Goal: Information Seeking & Learning: Learn about a topic

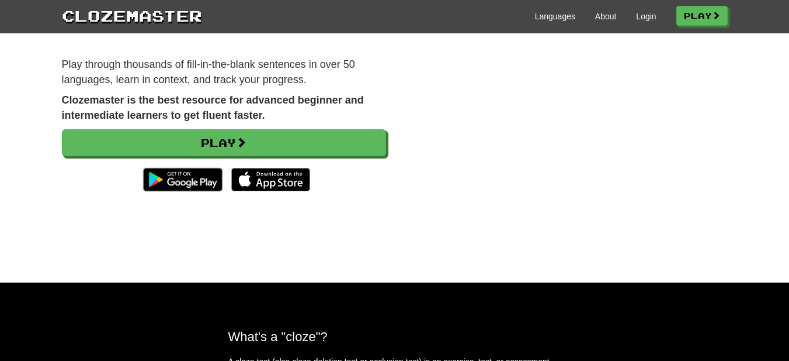
scroll to position [126, 0]
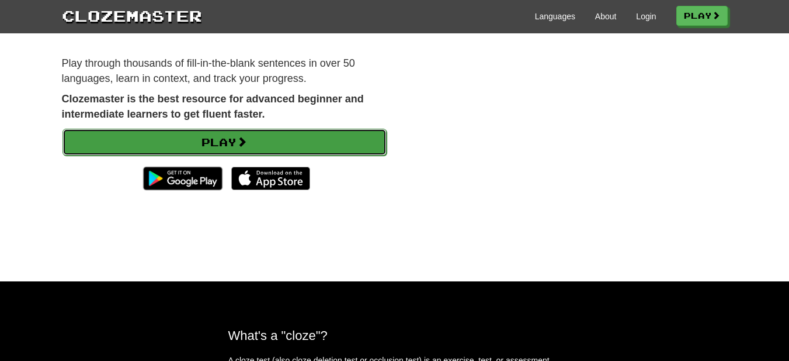
click at [299, 146] on link "Play" at bounding box center [225, 142] width 324 height 27
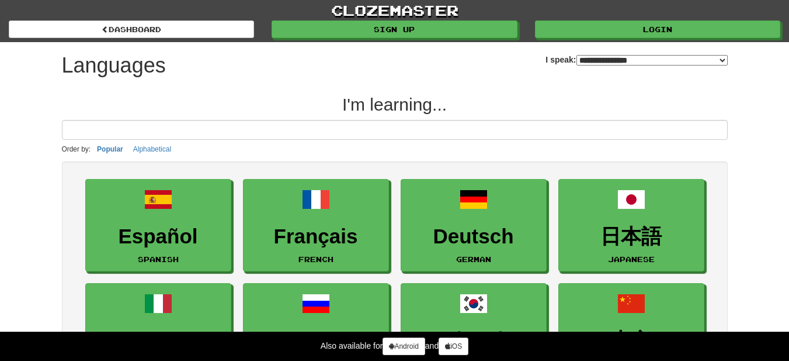
select select "*******"
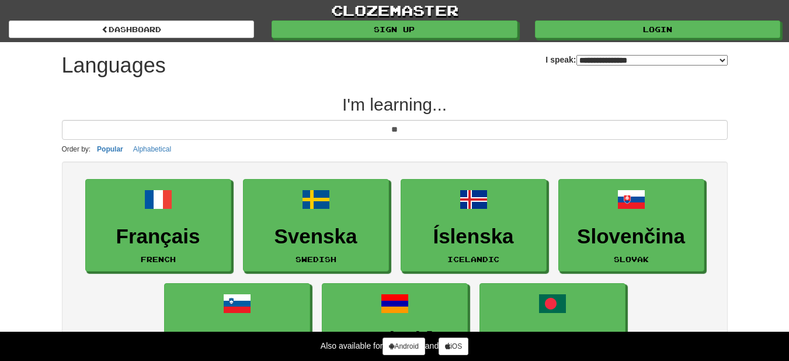
type input "*"
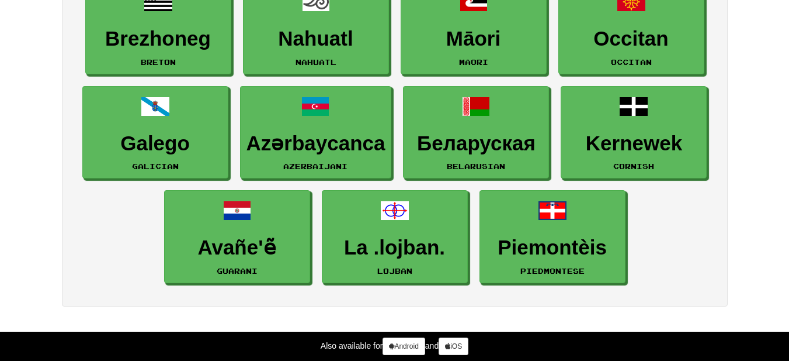
scroll to position [1765, 0]
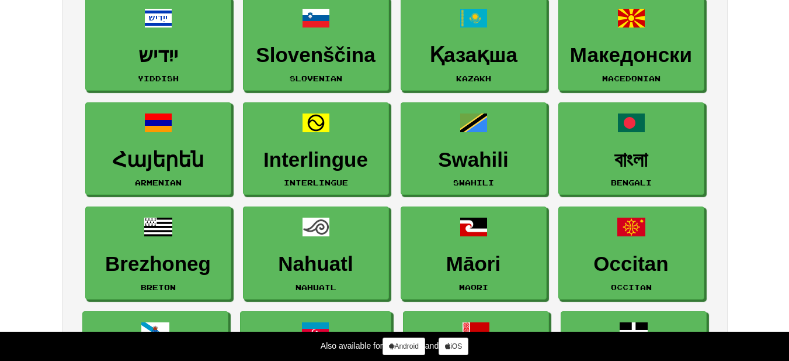
type input "*"
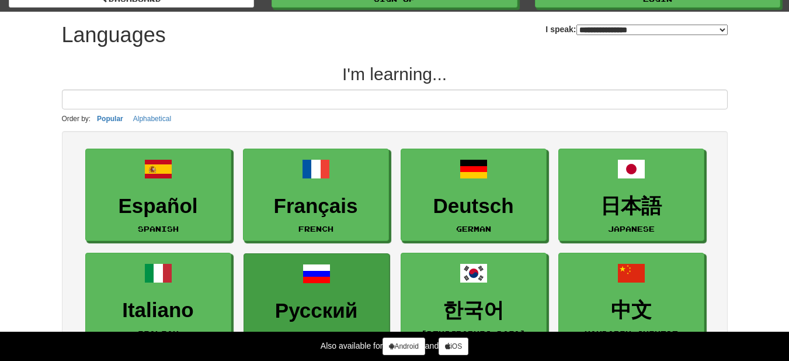
scroll to position [0, 0]
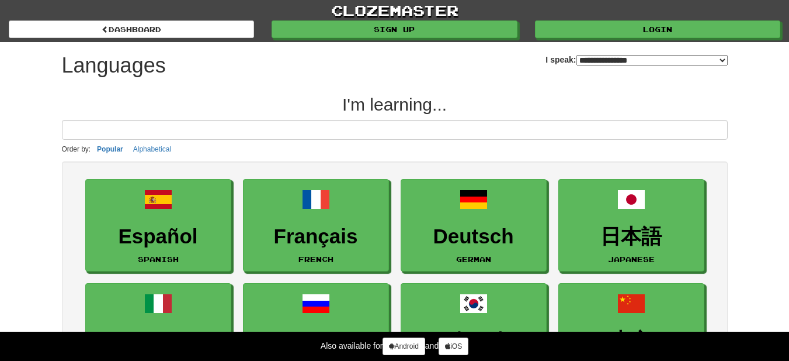
click at [577, 64] on select "**********" at bounding box center [652, 60] width 151 height 11
select select "*****"
click at [577, 55] on select "**********" at bounding box center [652, 60] width 151 height 11
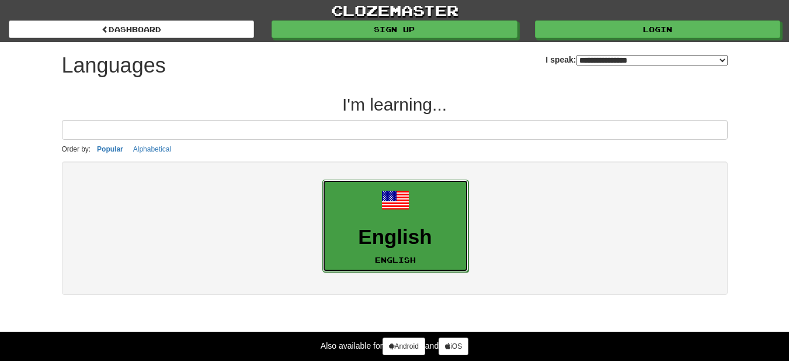
click at [438, 222] on link "English English" at bounding box center [396, 225] width 146 height 93
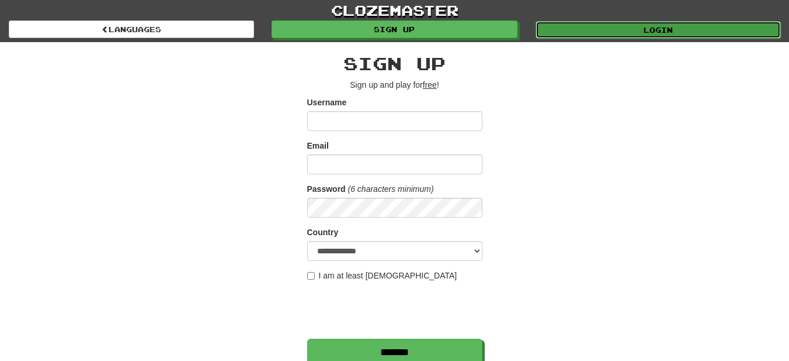
click at [582, 35] on link "Login" at bounding box center [658, 30] width 245 height 18
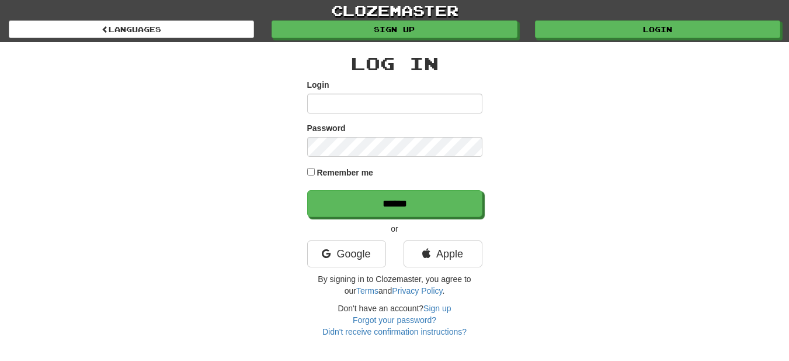
click at [369, 271] on div "Google" at bounding box center [347, 256] width 96 height 33
click at [366, 262] on link "Google" at bounding box center [346, 253] width 79 height 27
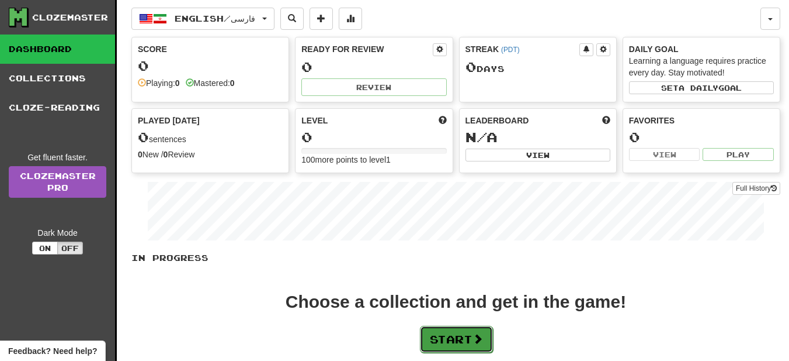
click at [479, 336] on span at bounding box center [478, 338] width 11 height 11
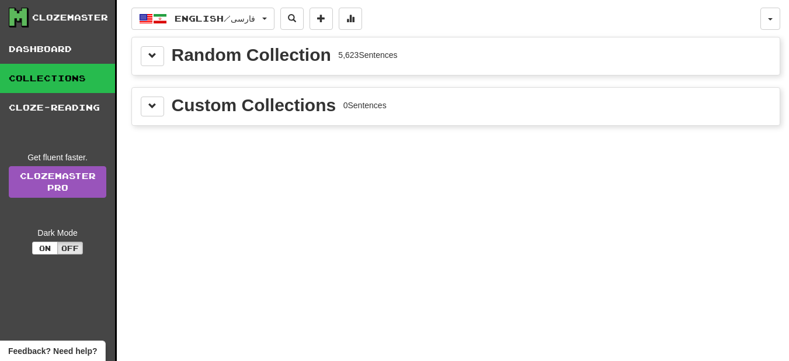
click at [235, 55] on div "Random Collection" at bounding box center [252, 55] width 160 height 18
click at [155, 98] on button at bounding box center [152, 106] width 23 height 20
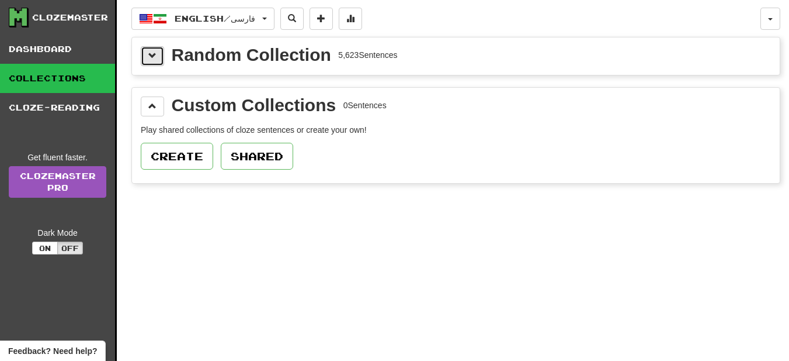
click at [150, 58] on span at bounding box center [152, 55] width 8 height 8
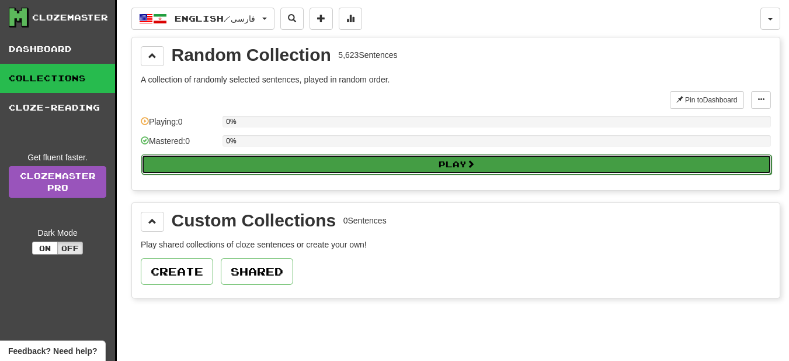
click at [415, 162] on button "Play" at bounding box center [456, 164] width 631 height 20
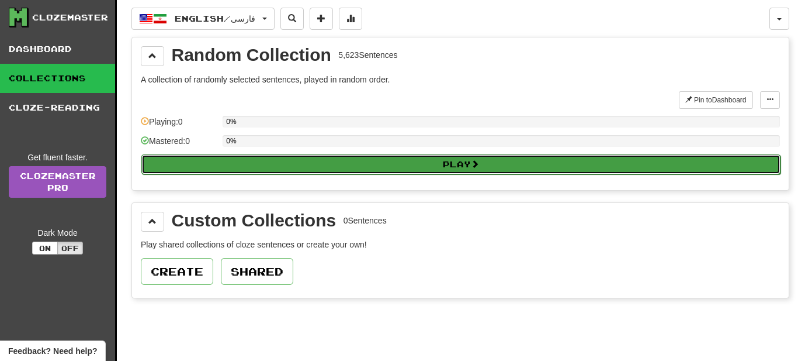
select select "**"
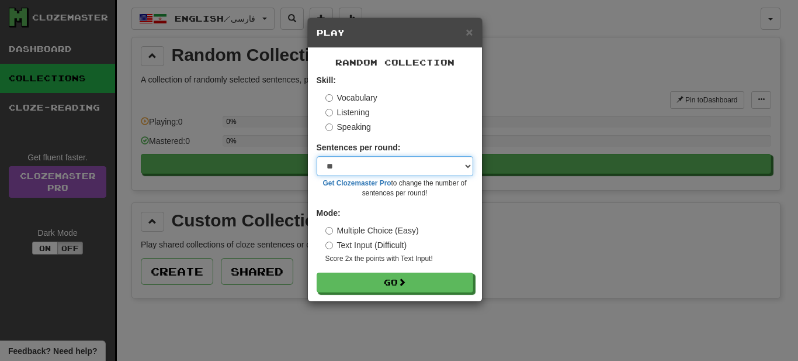
click at [361, 166] on select "* ** ** ** ** ** *** ********" at bounding box center [395, 166] width 157 height 20
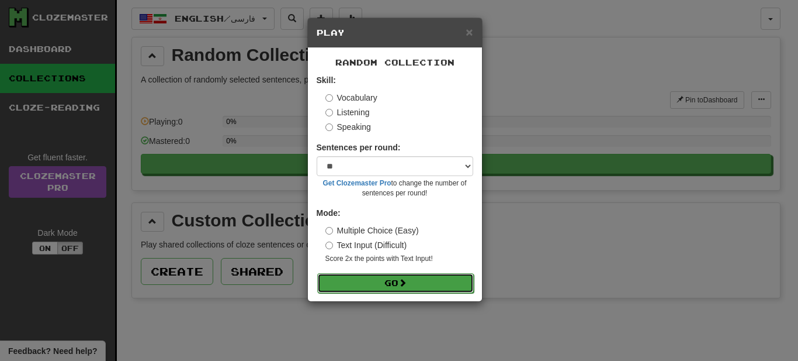
click at [406, 287] on button "Go" at bounding box center [395, 283] width 157 height 20
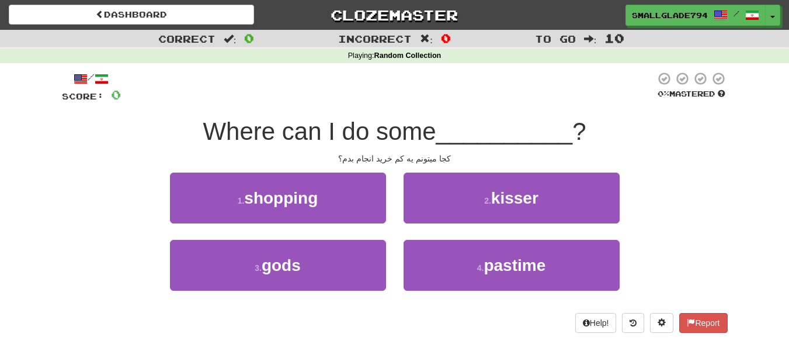
click at [303, 49] on div "Playing : Random Collection" at bounding box center [394, 56] width 789 height 15
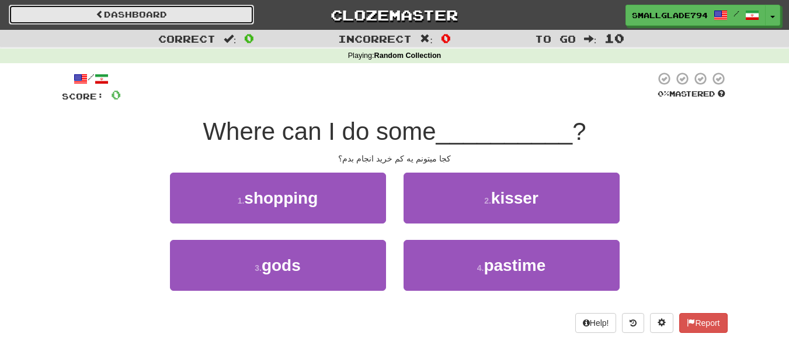
click at [246, 22] on link "Dashboard" at bounding box center [131, 15] width 245 height 20
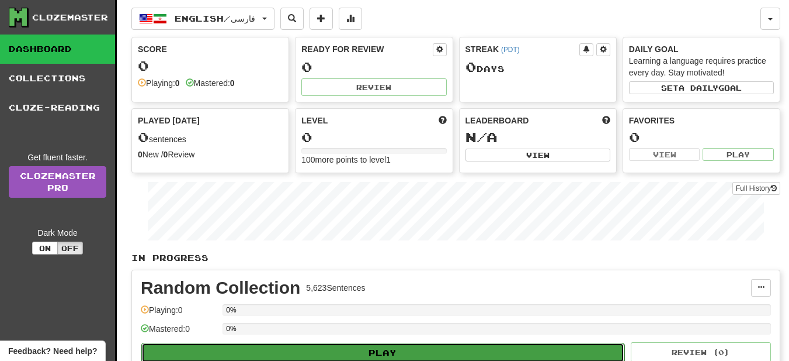
click at [377, 350] on button "Play" at bounding box center [382, 352] width 483 height 20
select select "**"
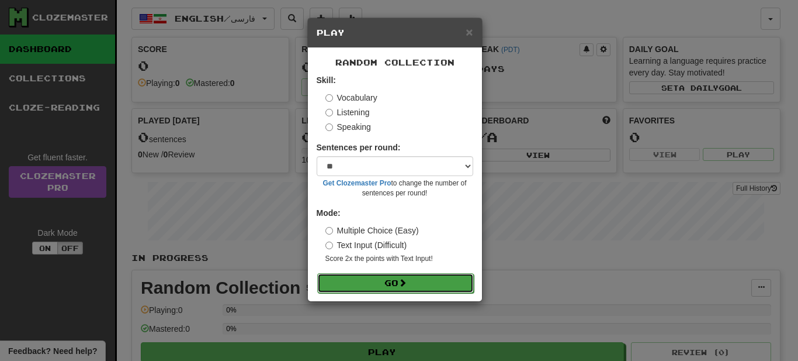
click at [380, 283] on button "Go" at bounding box center [395, 283] width 157 height 20
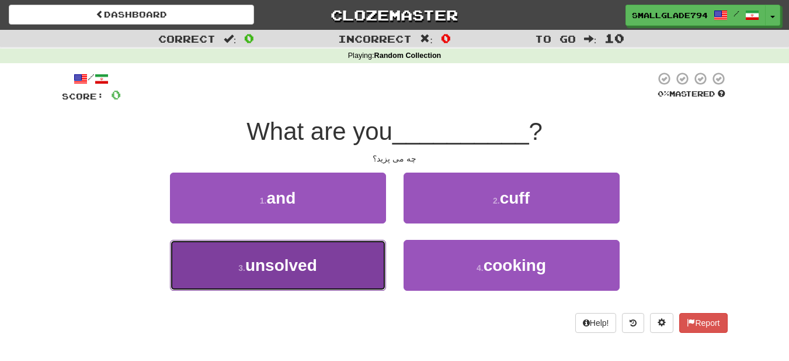
click at [309, 269] on span "unsolved" at bounding box center [281, 265] width 72 height 18
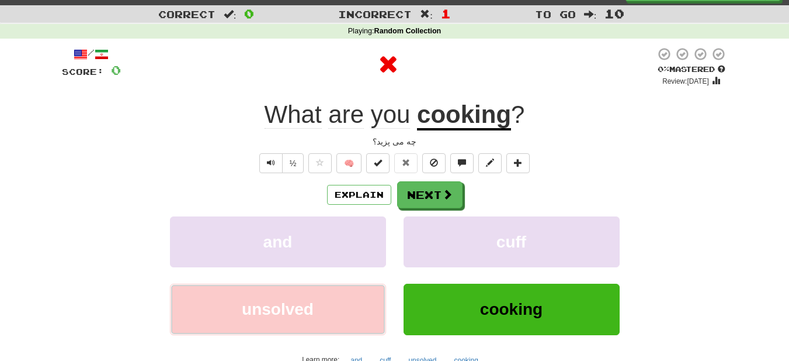
scroll to position [32, 0]
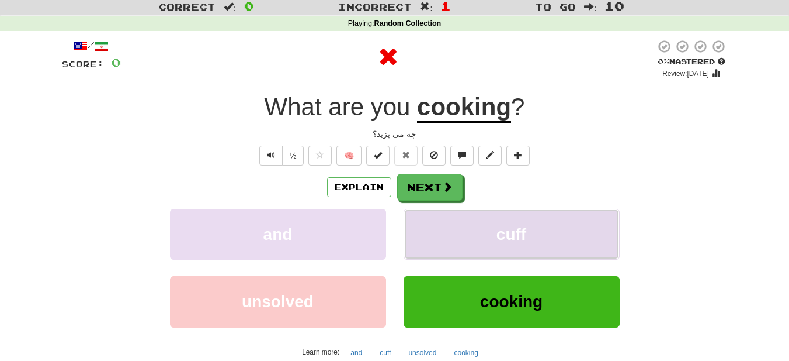
click at [431, 212] on button "cuff" at bounding box center [512, 234] width 216 height 51
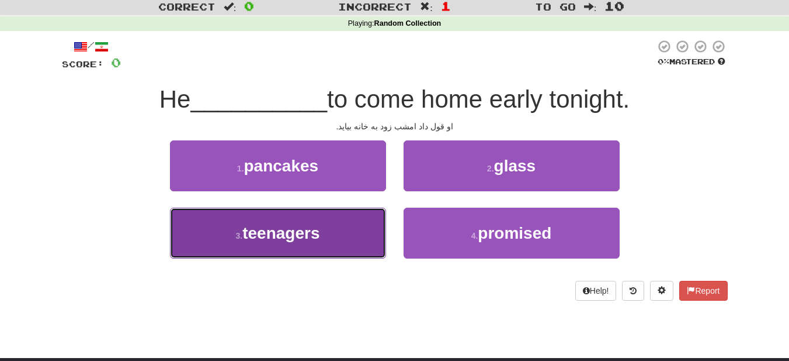
click at [364, 240] on button "3 . teenagers" at bounding box center [278, 232] width 216 height 51
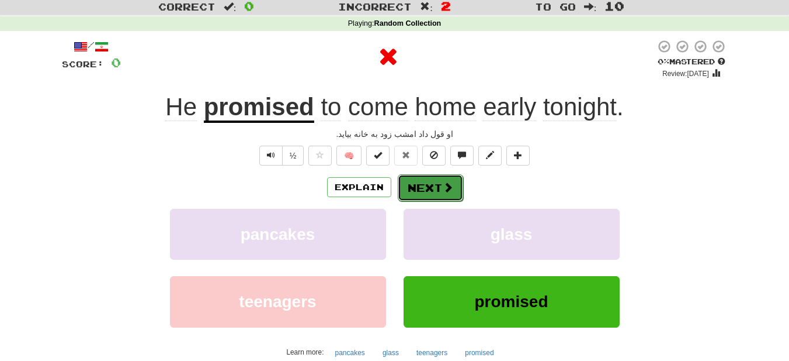
click at [437, 189] on button "Next" at bounding box center [430, 187] width 65 height 27
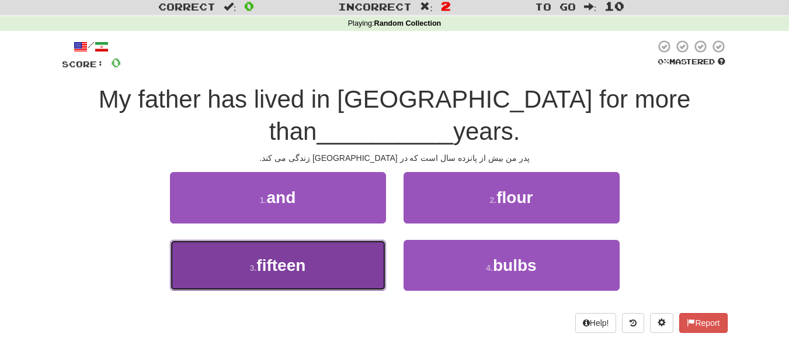
click at [311, 262] on button "3 . fifteen" at bounding box center [278, 265] width 216 height 51
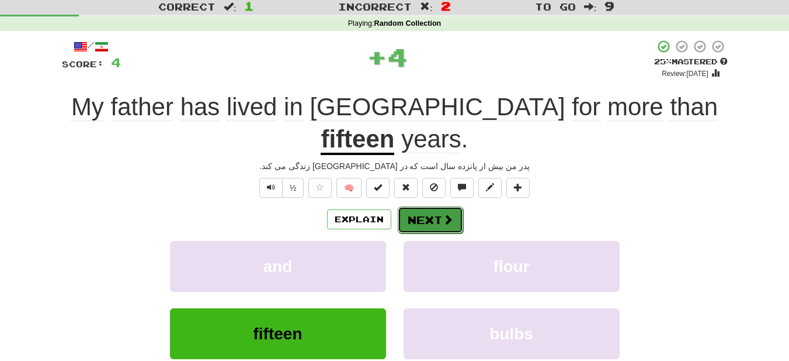
click at [432, 206] on button "Next" at bounding box center [430, 219] width 65 height 27
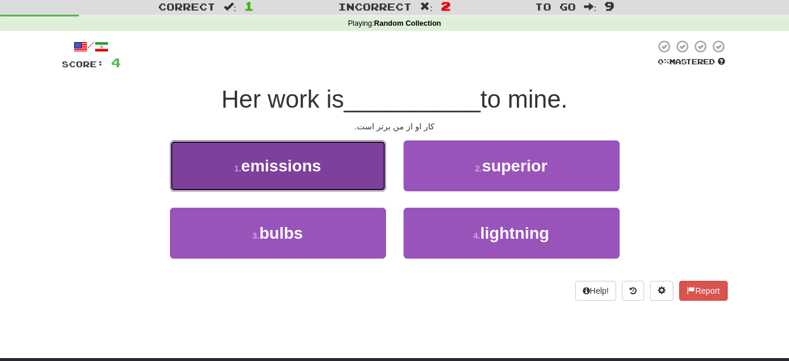
click at [303, 171] on span "emissions" at bounding box center [281, 166] width 80 height 18
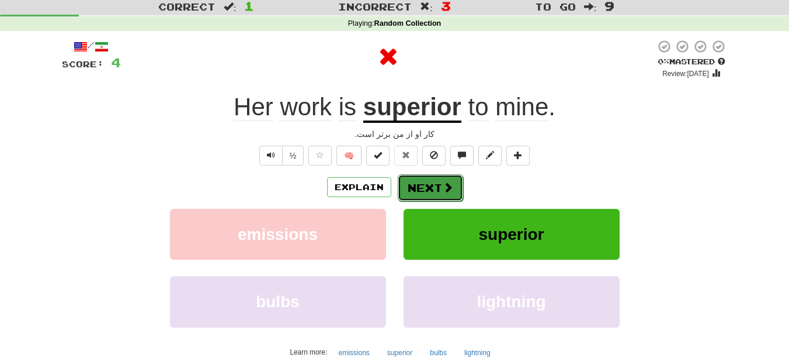
click at [418, 186] on button "Next" at bounding box center [430, 187] width 65 height 27
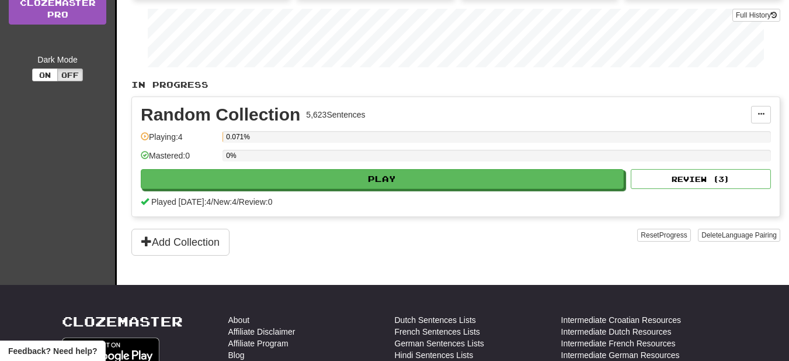
scroll to position [174, 0]
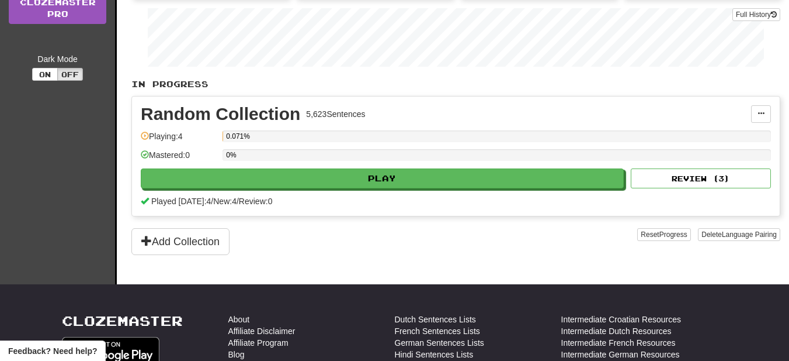
click at [347, 168] on div "0%" at bounding box center [497, 158] width 549 height 19
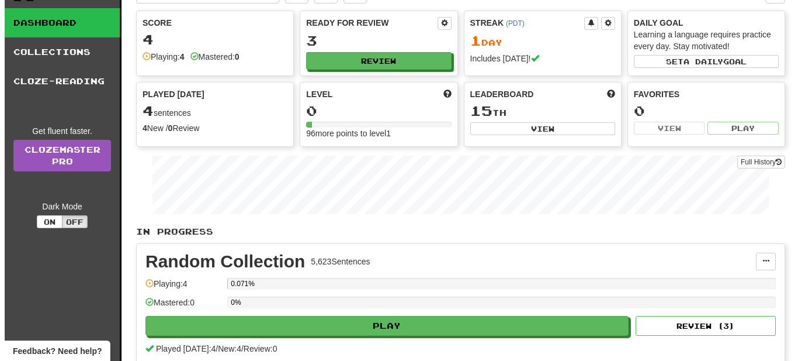
scroll to position [0, 0]
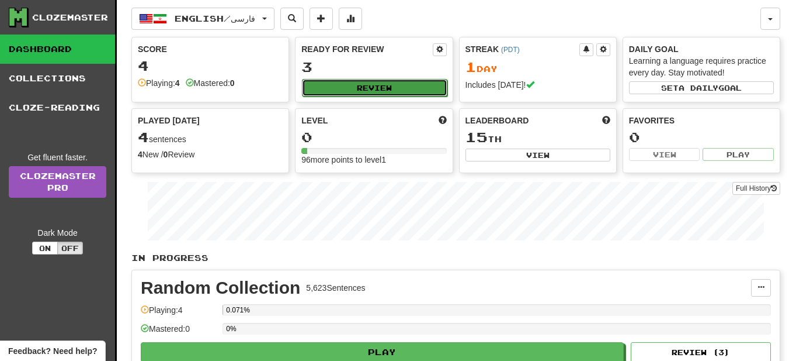
click at [400, 87] on button "Review" at bounding box center [374, 88] width 145 height 18
select select "**"
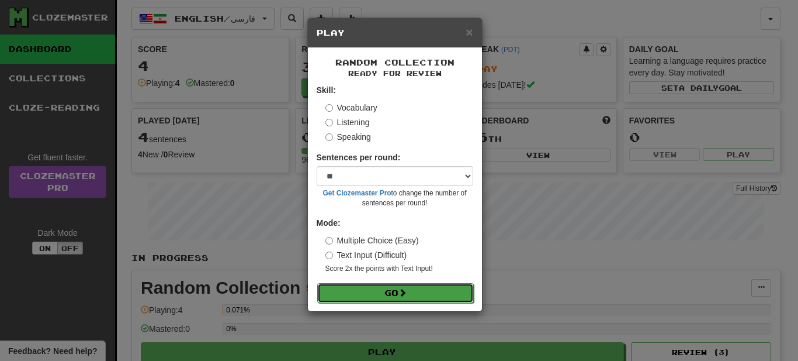
click at [385, 293] on button "Go" at bounding box center [395, 293] width 157 height 20
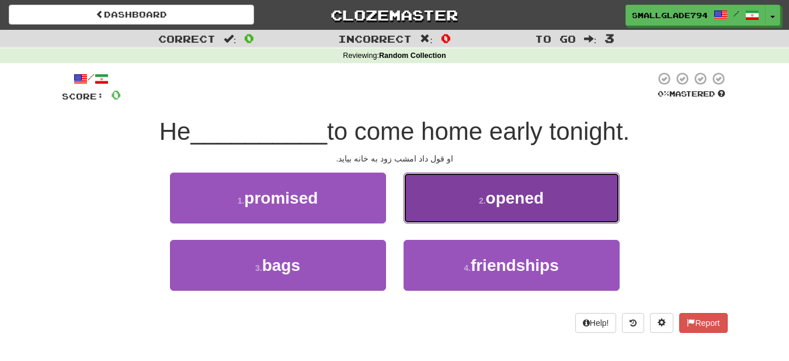
click at [480, 213] on button "2 . opened" at bounding box center [512, 197] width 216 height 51
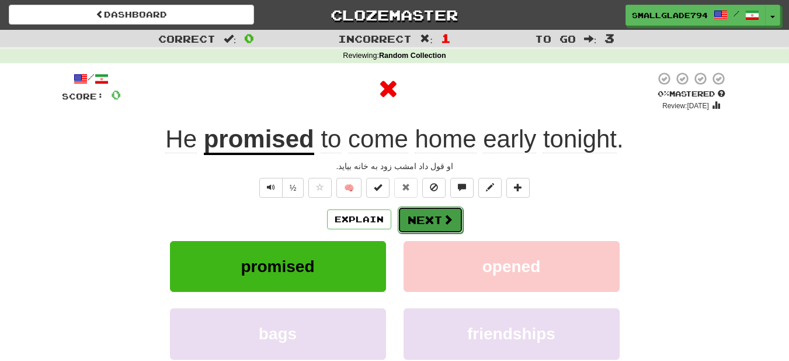
click at [413, 212] on button "Next" at bounding box center [430, 219] width 65 height 27
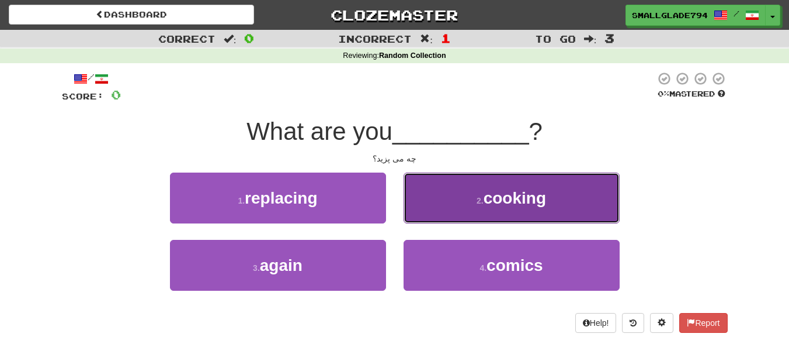
click at [480, 195] on button "2 . cooking" at bounding box center [512, 197] width 216 height 51
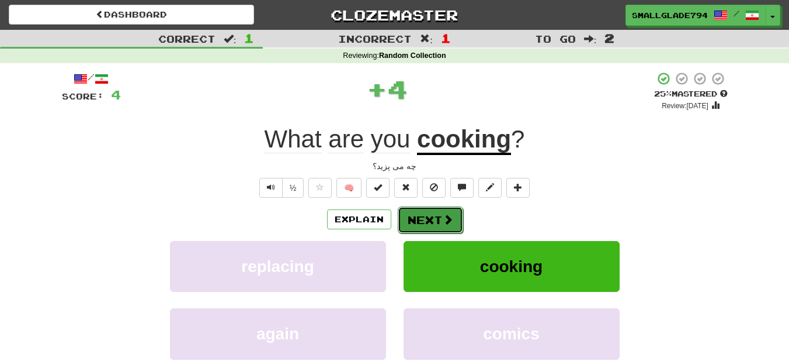
click at [432, 217] on button "Next" at bounding box center [430, 219] width 65 height 27
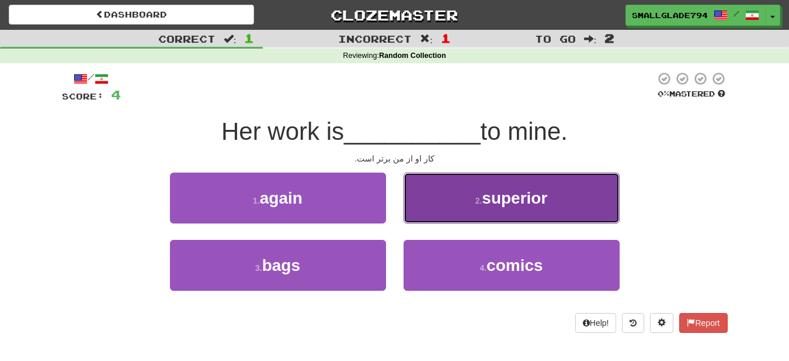
click at [452, 212] on button "2 . superior" at bounding box center [512, 197] width 216 height 51
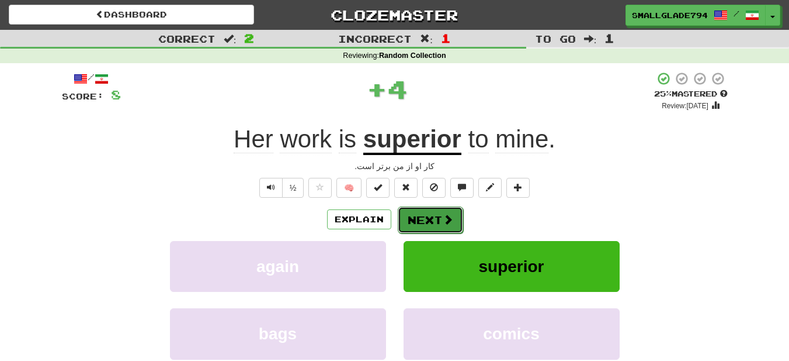
click at [417, 226] on button "Next" at bounding box center [430, 219] width 65 height 27
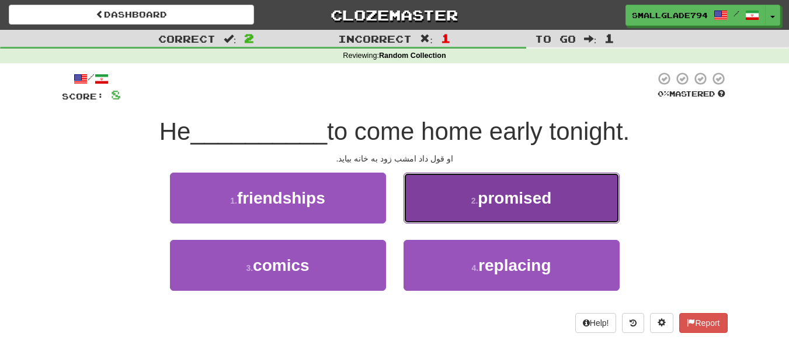
click at [496, 215] on button "2 . promised" at bounding box center [512, 197] width 216 height 51
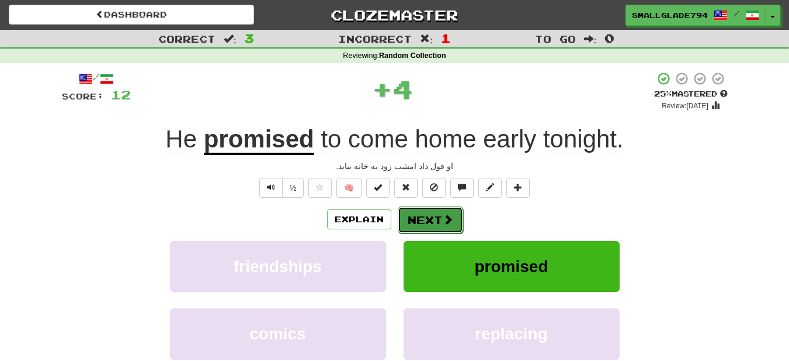
click at [432, 215] on button "Next" at bounding box center [430, 219] width 65 height 27
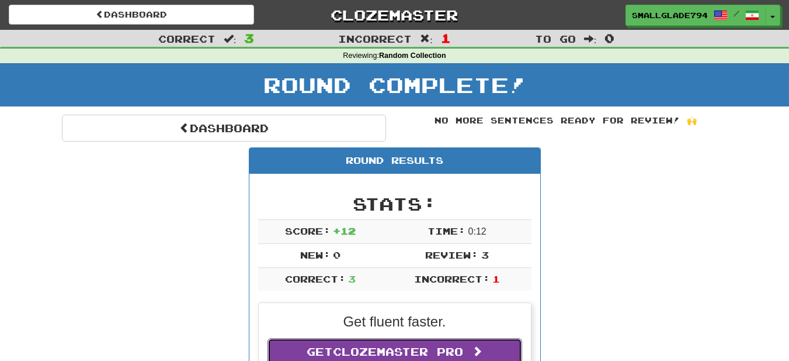
click at [480, 346] on span at bounding box center [477, 350] width 11 height 11
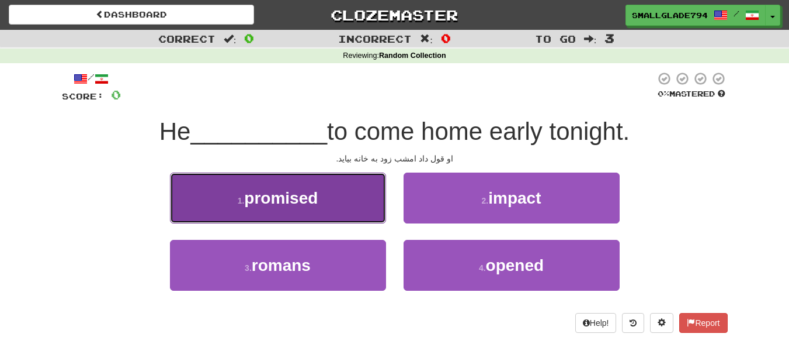
click at [297, 199] on span "promised" at bounding box center [281, 198] width 74 height 18
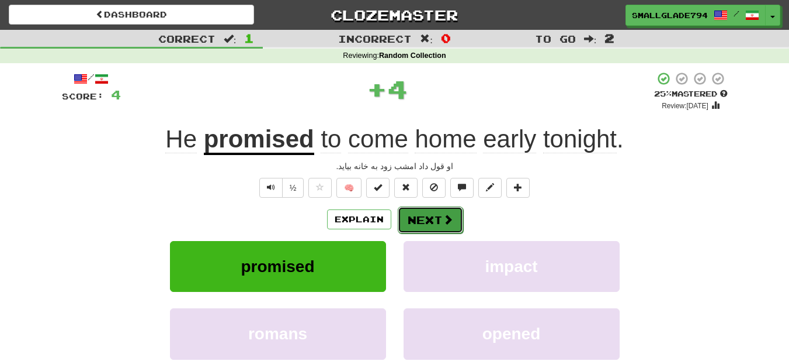
click at [449, 214] on span at bounding box center [448, 219] width 11 height 11
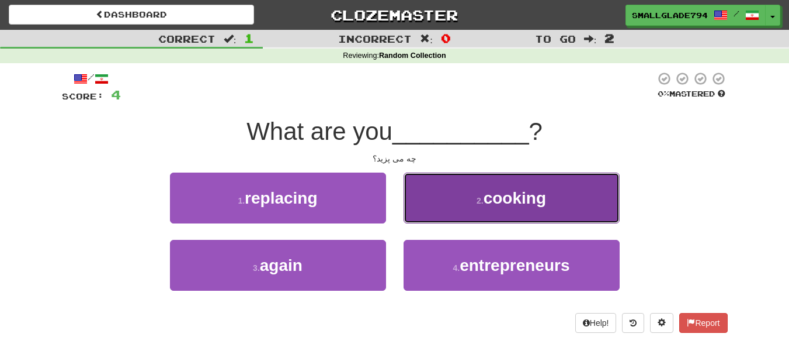
click at [445, 197] on button "2 . cooking" at bounding box center [512, 197] width 216 height 51
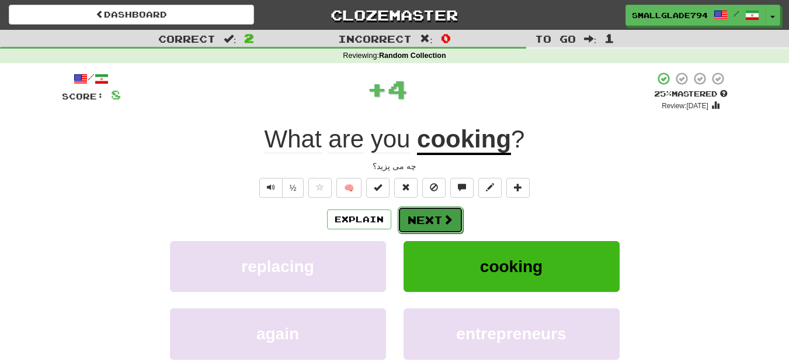
click at [425, 225] on button "Next" at bounding box center [430, 219] width 65 height 27
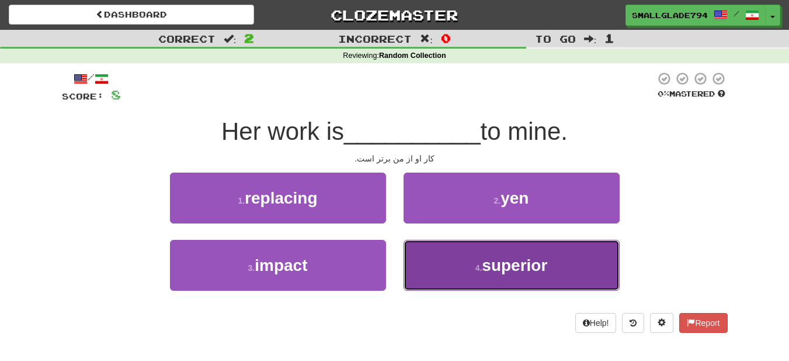
click at [459, 276] on button "4 . superior" at bounding box center [512, 265] width 216 height 51
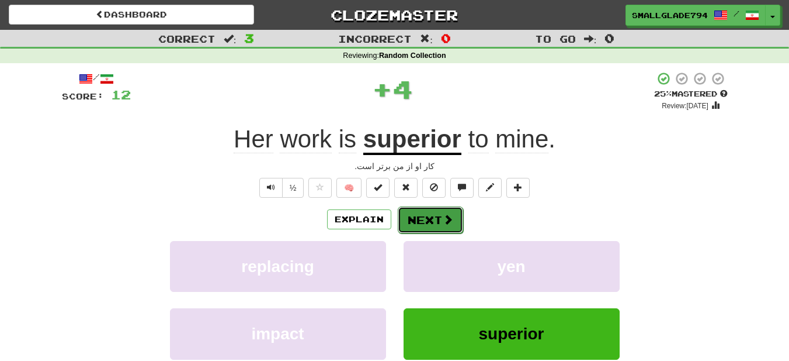
click at [445, 227] on button "Next" at bounding box center [430, 219] width 65 height 27
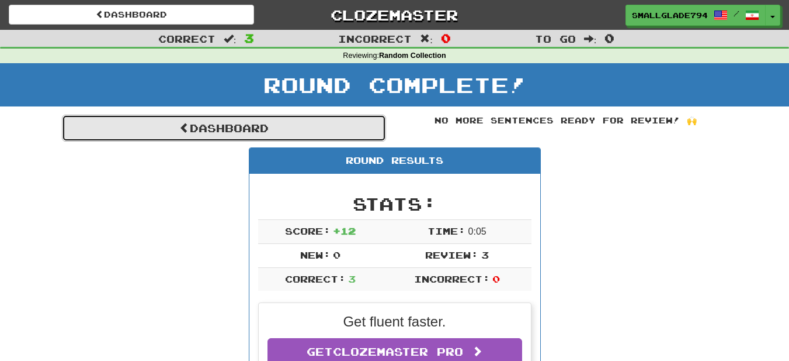
click at [206, 131] on link "Dashboard" at bounding box center [224, 128] width 324 height 27
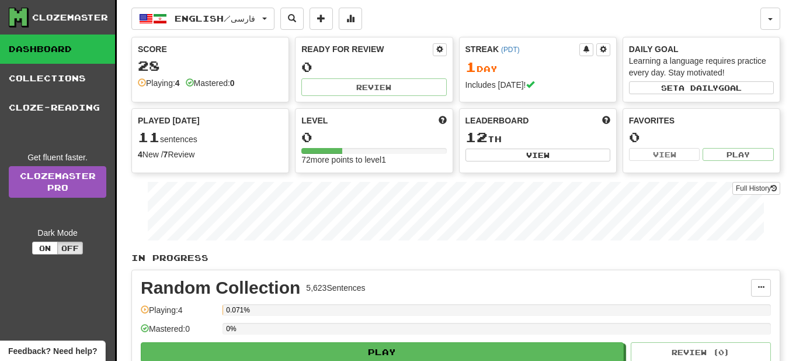
click at [511, 75] on div "Streak ( PDT ) 1 Day Includes today!" at bounding box center [538, 66] width 157 height 59
click at [667, 67] on div "Learning a language requires practice every day. Stay motivated!" at bounding box center [701, 66] width 145 height 23
click at [664, 89] on button "Set a daily goal" at bounding box center [701, 87] width 145 height 13
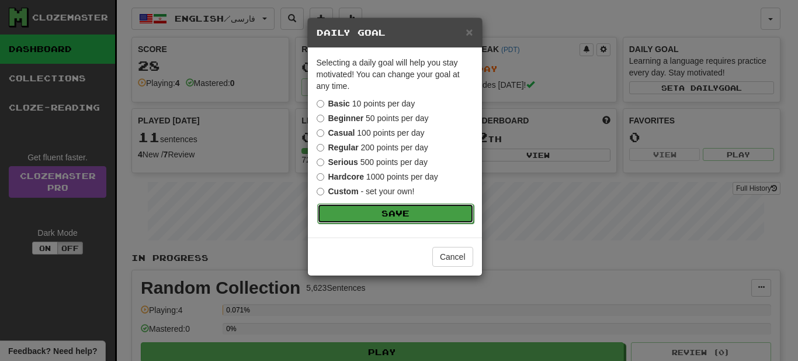
click at [376, 220] on button "Save" at bounding box center [395, 213] width 157 height 20
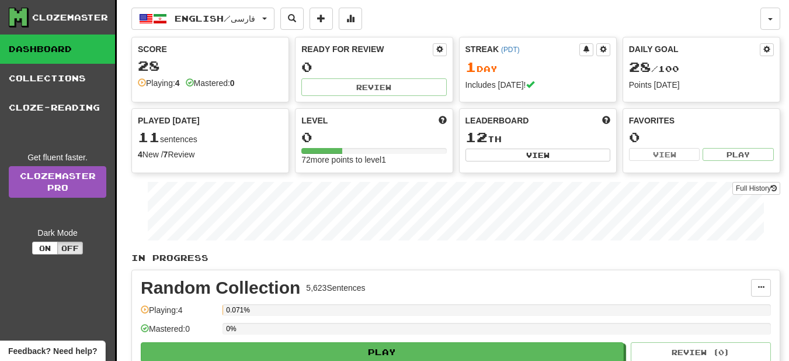
click at [195, 153] on div "4 New / 7 Review" at bounding box center [210, 154] width 145 height 12
click at [336, 152] on div at bounding box center [322, 151] width 41 height 6
click at [503, 155] on button "View" at bounding box center [538, 154] width 145 height 13
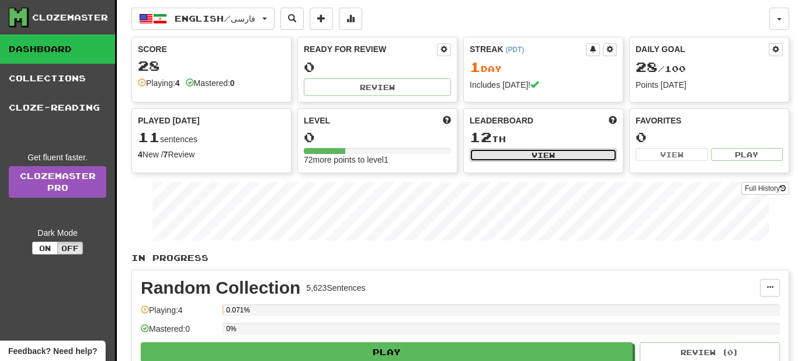
select select "**********"
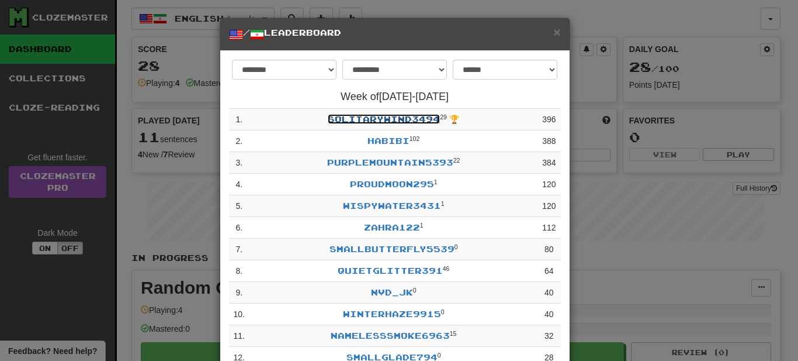
click at [336, 121] on link "SolitaryWind3494" at bounding box center [384, 119] width 112 height 10
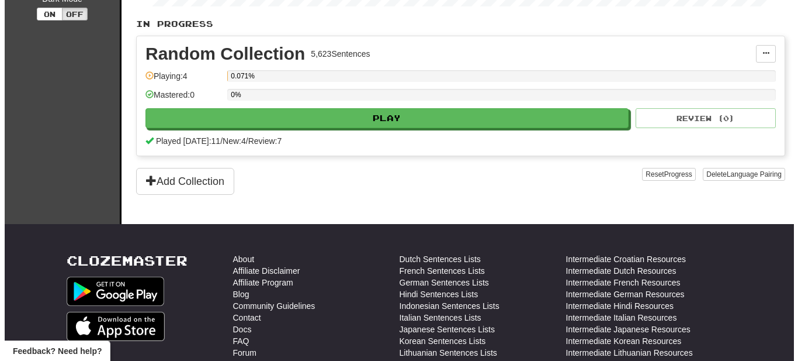
scroll to position [234, 0]
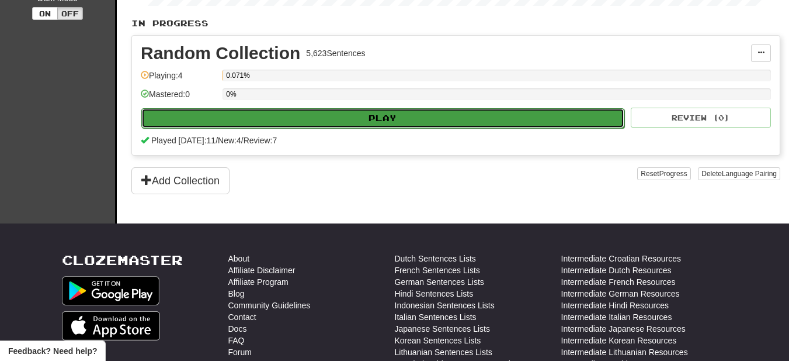
click at [358, 117] on button "Play" at bounding box center [382, 118] width 483 height 20
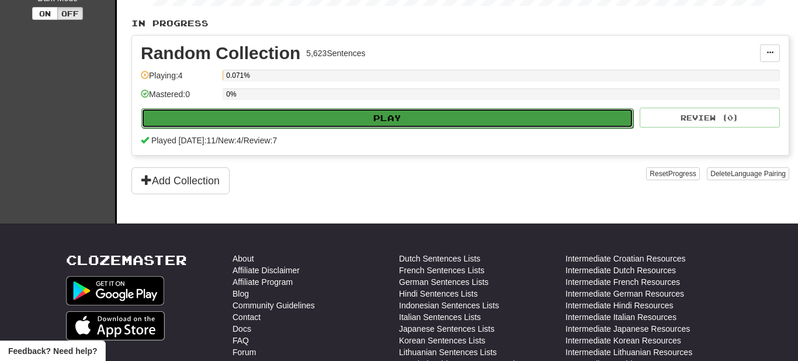
select select "**"
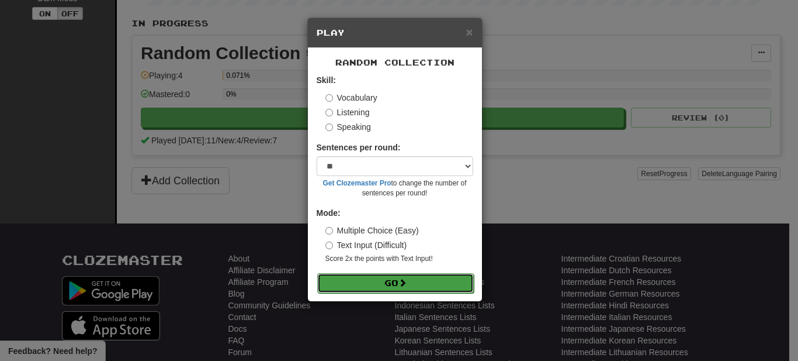
click at [391, 283] on button "Go" at bounding box center [395, 283] width 157 height 20
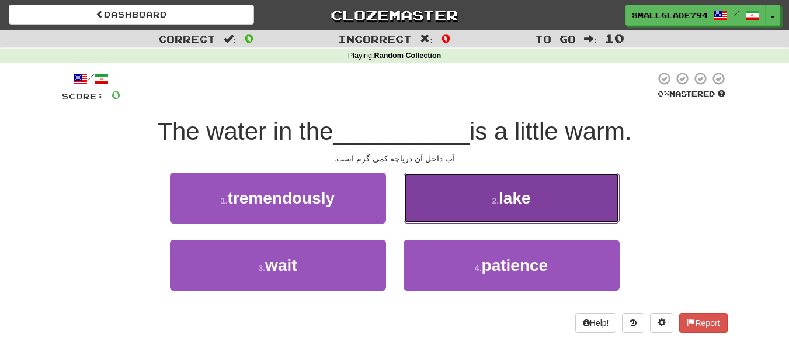
click at [473, 203] on button "2 . lake" at bounding box center [512, 197] width 216 height 51
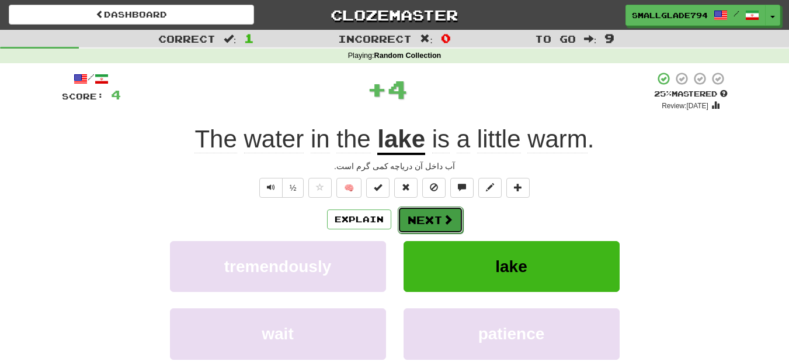
click at [434, 228] on button "Next" at bounding box center [430, 219] width 65 height 27
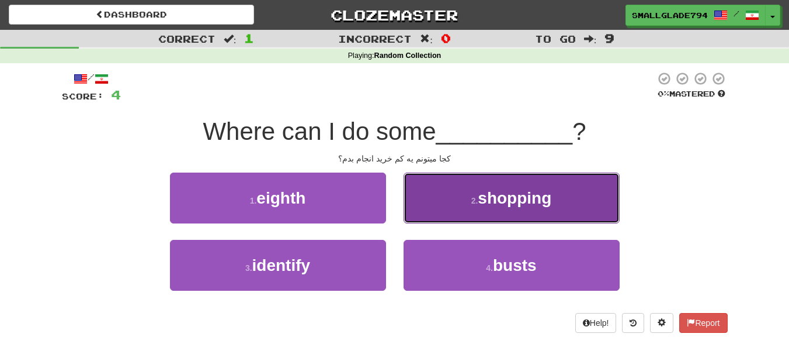
click at [448, 210] on button "2 . shopping" at bounding box center [512, 197] width 216 height 51
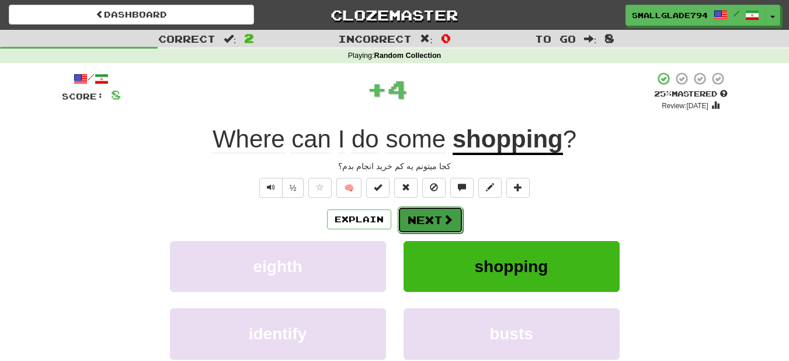
click at [426, 225] on button "Next" at bounding box center [430, 219] width 65 height 27
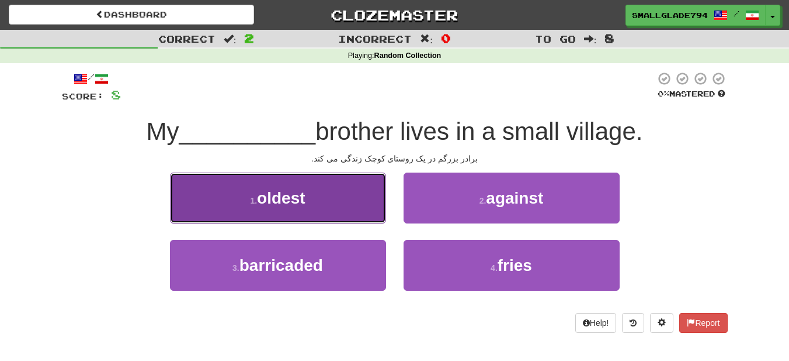
click at [312, 205] on button "1 . oldest" at bounding box center [278, 197] width 216 height 51
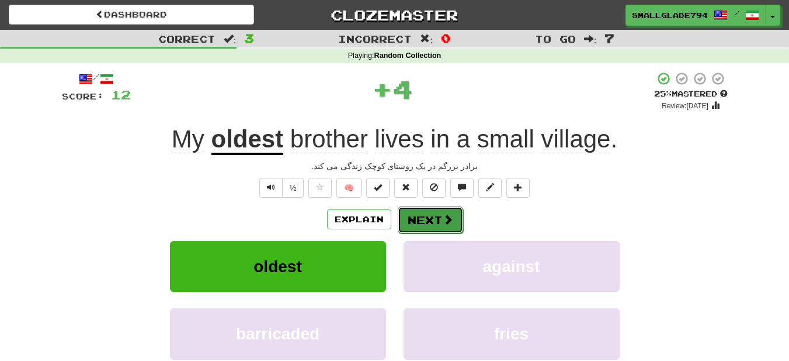
click at [435, 216] on button "Next" at bounding box center [430, 219] width 65 height 27
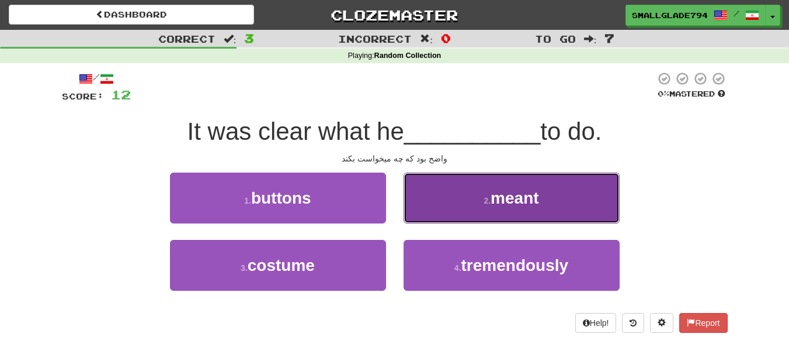
click at [449, 207] on button "2 . meant" at bounding box center [512, 197] width 216 height 51
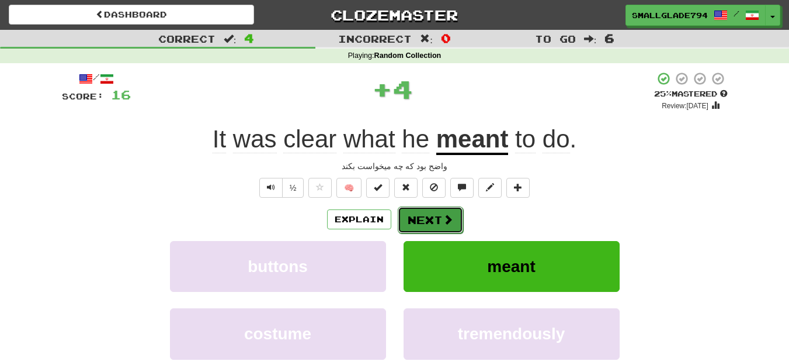
click at [423, 212] on button "Next" at bounding box center [430, 219] width 65 height 27
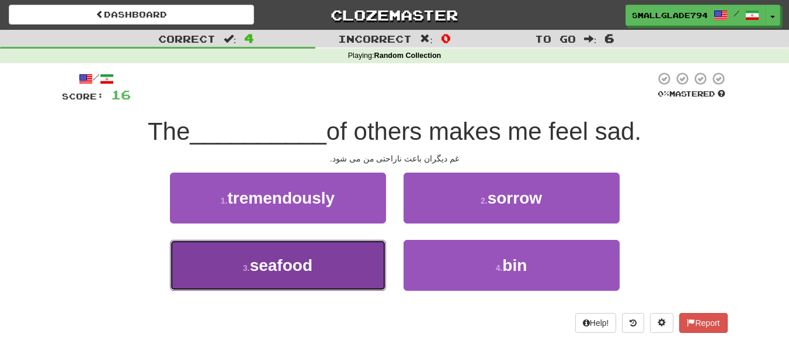
click at [346, 276] on button "3 . seafood" at bounding box center [278, 265] width 216 height 51
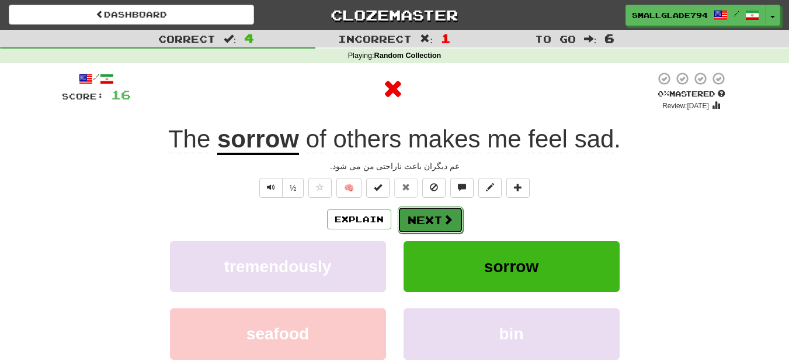
click at [419, 218] on button "Next" at bounding box center [430, 219] width 65 height 27
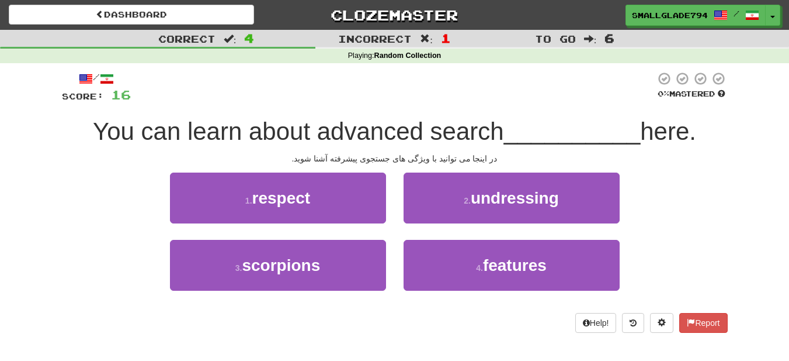
click at [347, 140] on span "You can learn about advanced search" at bounding box center [298, 130] width 411 height 27
click at [341, 134] on span "You can learn about advanced search" at bounding box center [298, 130] width 411 height 27
click at [597, 332] on button "Help!" at bounding box center [596, 323] width 41 height 20
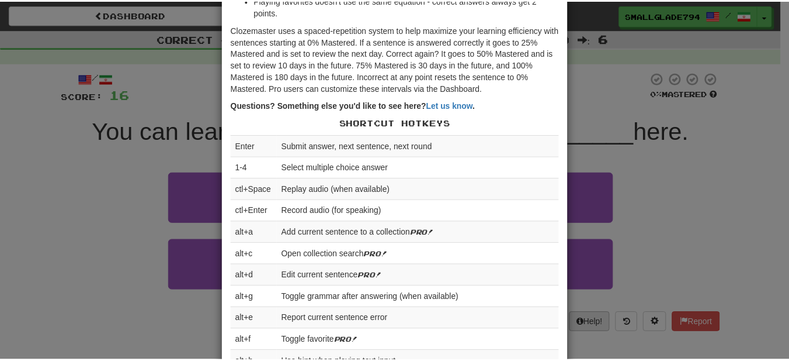
scroll to position [193, 0]
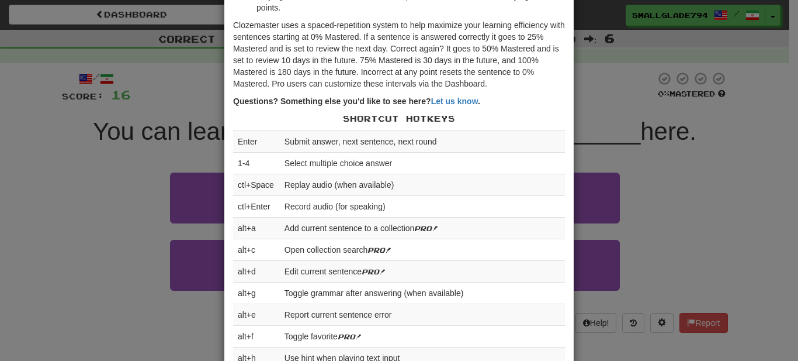
click at [107, 241] on div "× Help Complete the sentence with the correct missing word! 👉 Run Tutorial 👈 Po…" at bounding box center [399, 180] width 798 height 361
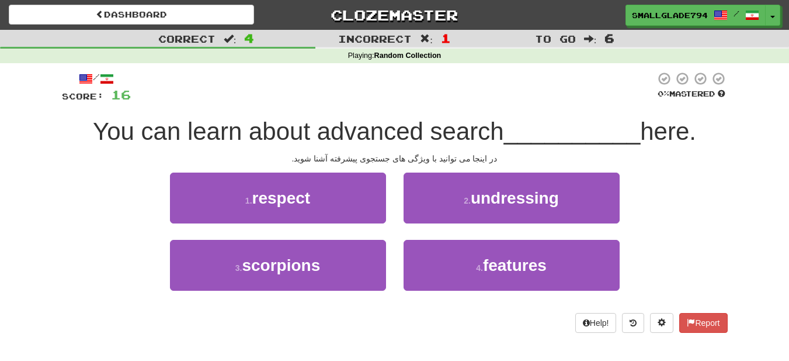
click at [290, 130] on span "You can learn about advanced search" at bounding box center [298, 130] width 411 height 27
click at [361, 122] on span "You can learn about advanced search" at bounding box center [298, 130] width 411 height 27
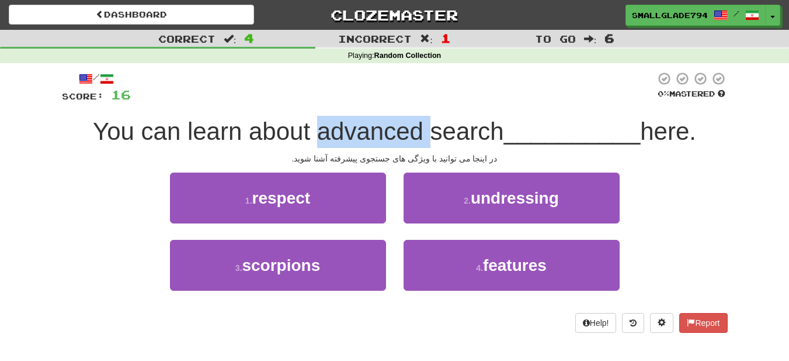
click at [361, 122] on span "You can learn about advanced search" at bounding box center [298, 130] width 411 height 27
drag, startPoint x: 361, startPoint y: 122, endPoint x: 546, endPoint y: 98, distance: 187.4
click at [546, 98] on div at bounding box center [393, 87] width 525 height 32
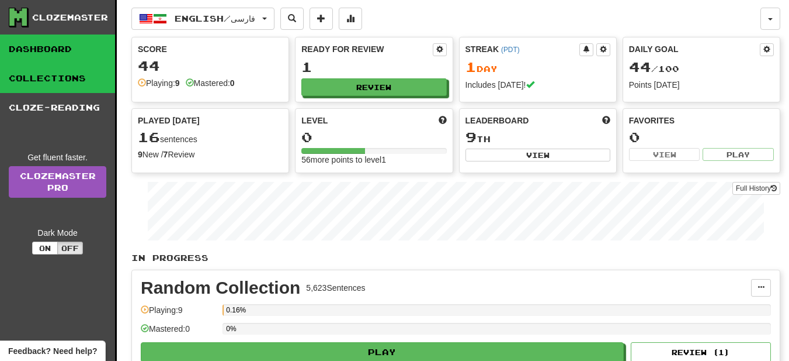
click at [46, 86] on link "Collections" at bounding box center [57, 78] width 115 height 29
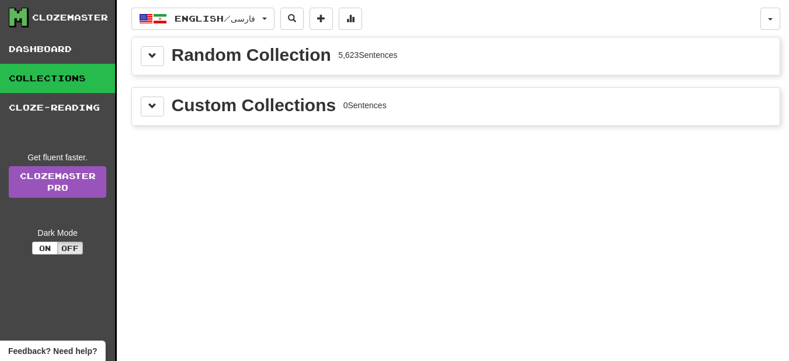
click at [67, 124] on div "Clozemaster Dashboard Collections Cloze-Reading Get fluent faster. Clozemaster …" at bounding box center [58, 195] width 117 height 390
click at [75, 113] on link "Cloze-Reading" at bounding box center [57, 107] width 115 height 29
